Goal: Obtain resource: Download file/media

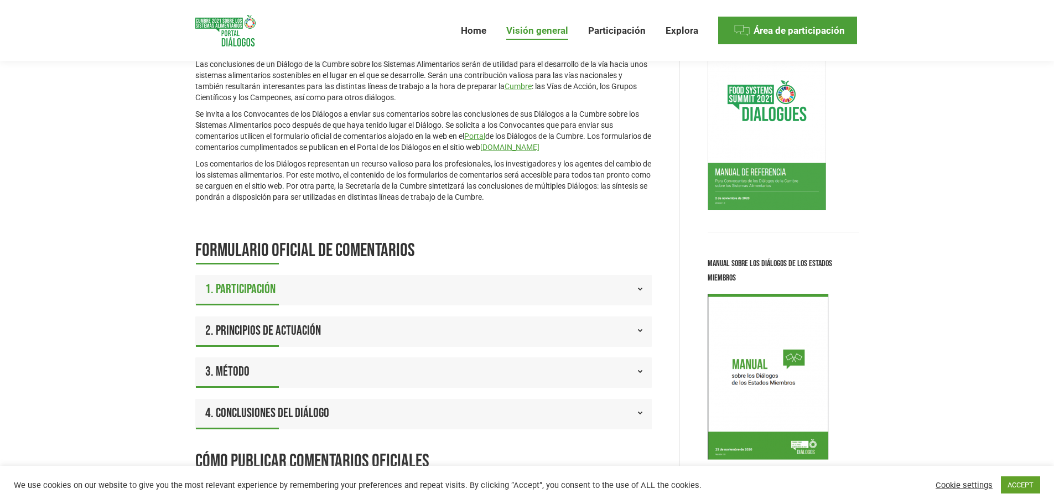
scroll to position [111, 0]
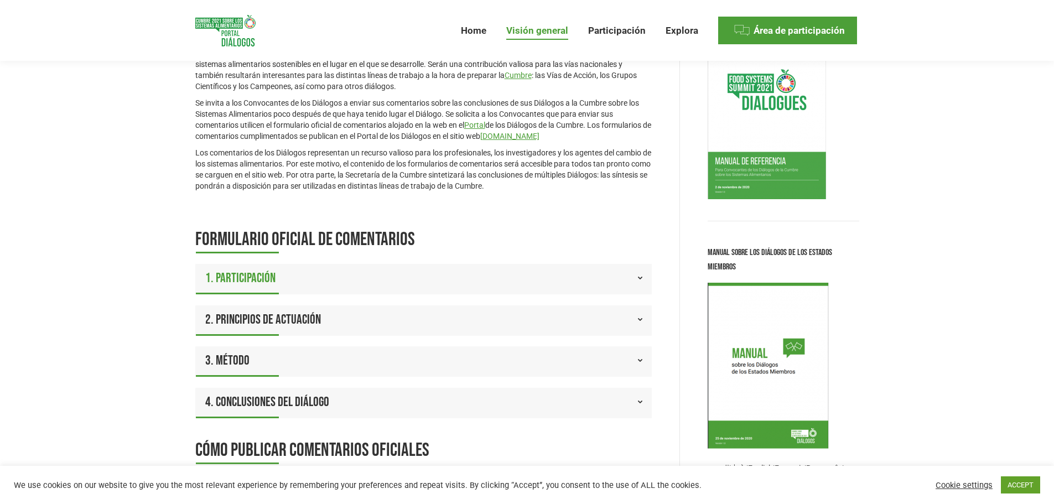
click at [288, 284] on link "1. Participación" at bounding box center [423, 278] width 457 height 29
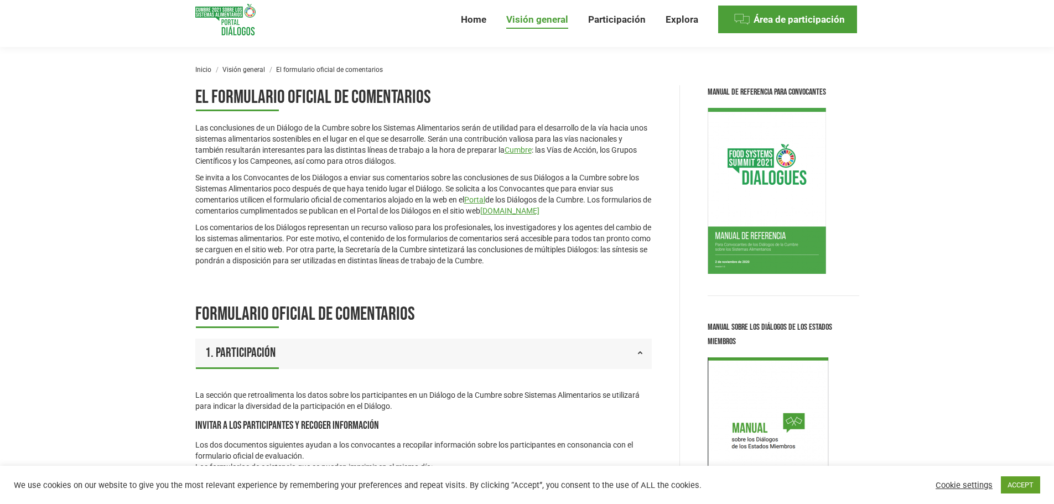
scroll to position [0, 0]
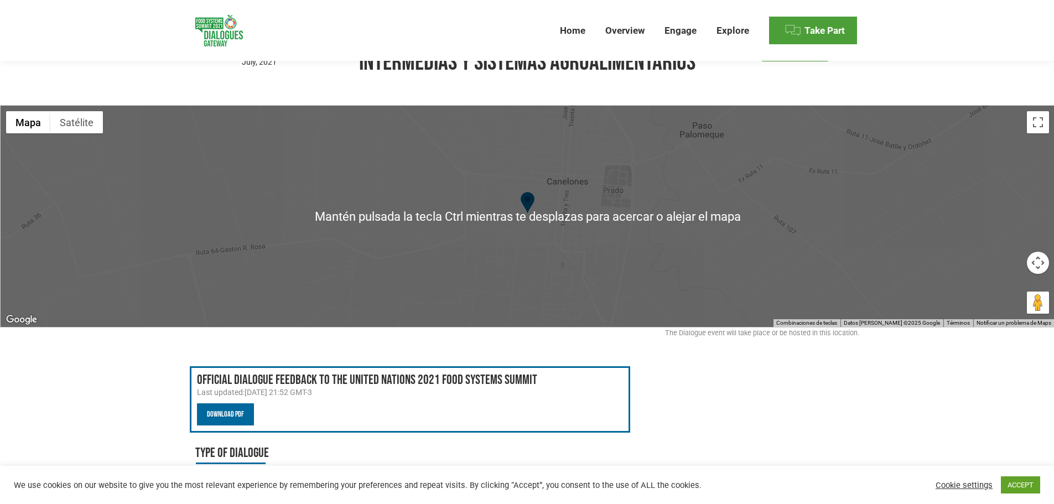
scroll to position [277, 0]
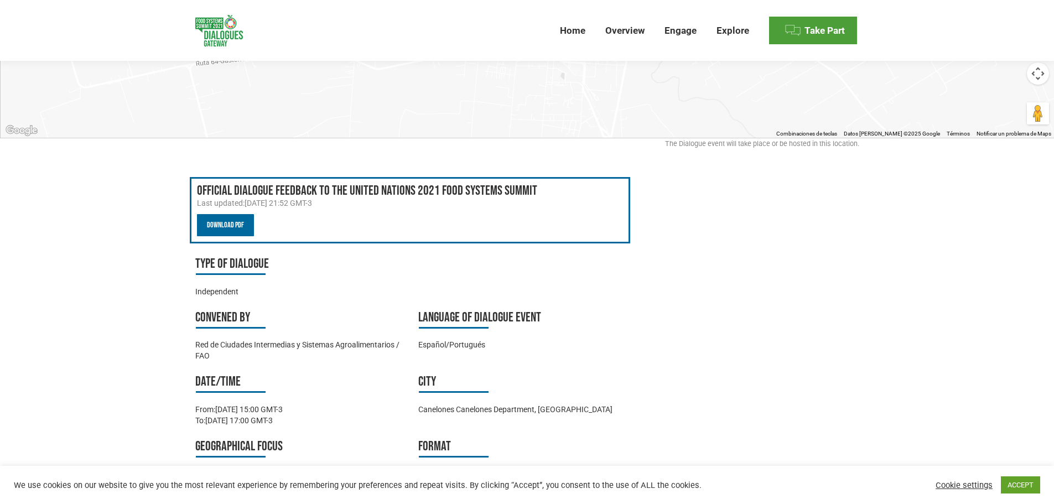
click at [215, 223] on link "Download PDF" at bounding box center [225, 225] width 57 height 22
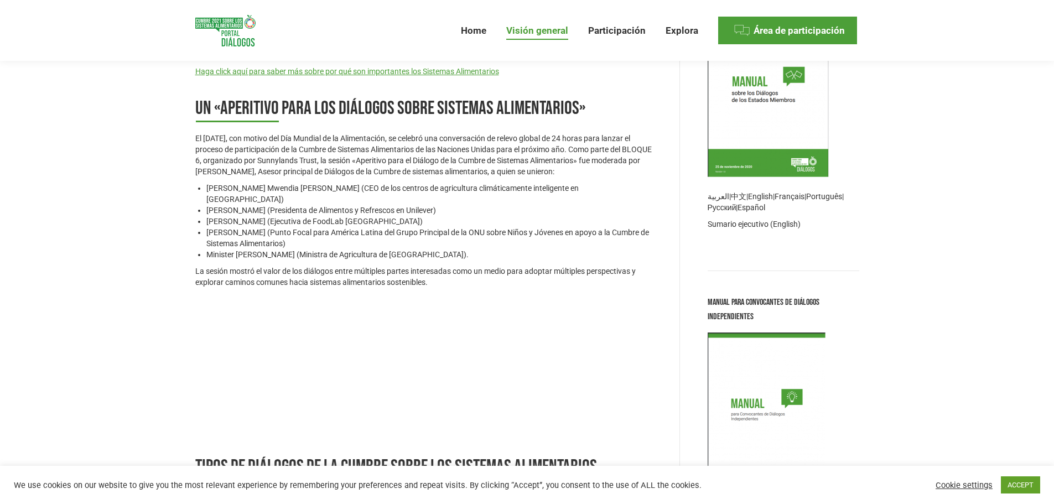
scroll to position [277, 0]
